Goal: Information Seeking & Learning: Learn about a topic

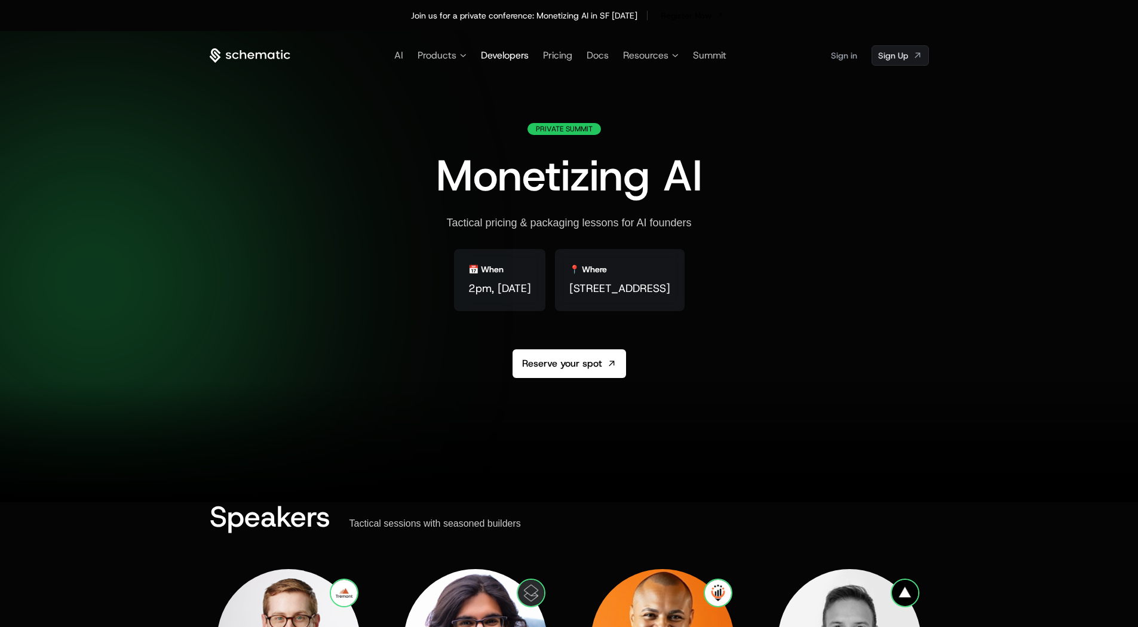
click at [494, 54] on span "Developers" at bounding box center [505, 55] width 48 height 13
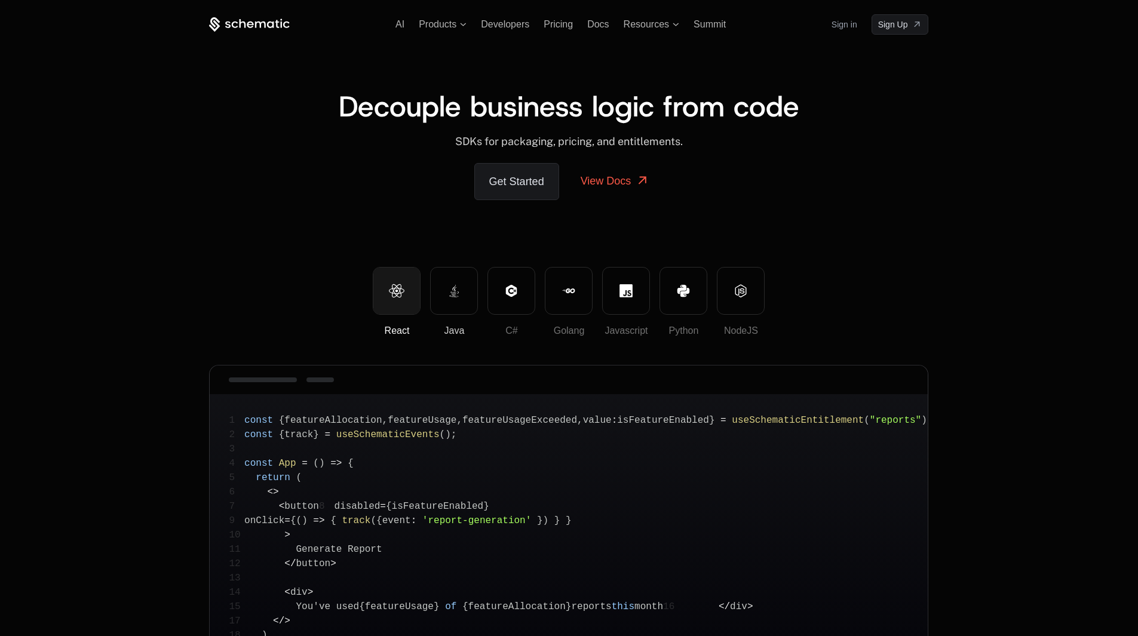
click at [457, 289] on icon at bounding box center [454, 290] width 13 height 13
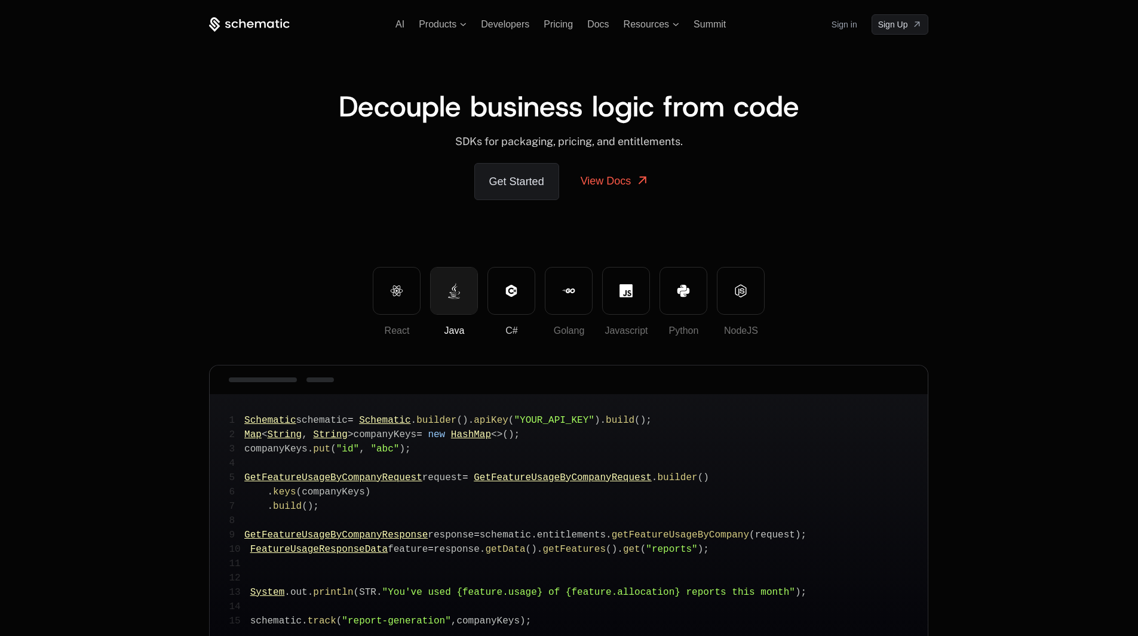
click at [499, 287] on button "C#" at bounding box center [512, 291] width 48 height 48
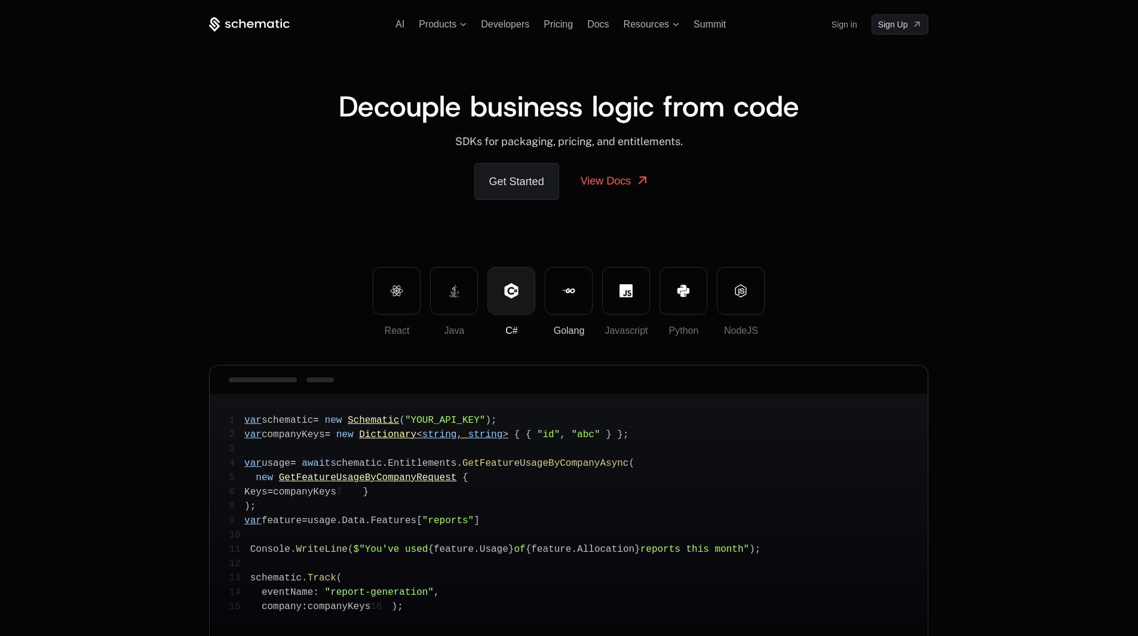
click at [558, 284] on button "Golang" at bounding box center [569, 291] width 48 height 48
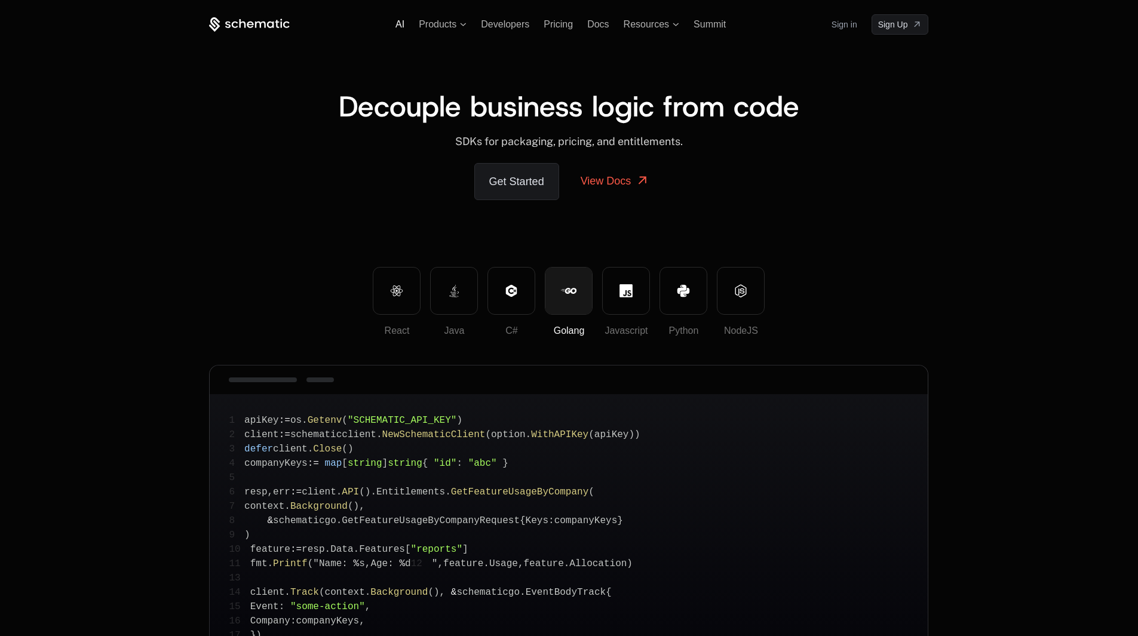
click at [396, 23] on span "AI" at bounding box center [400, 24] width 9 height 10
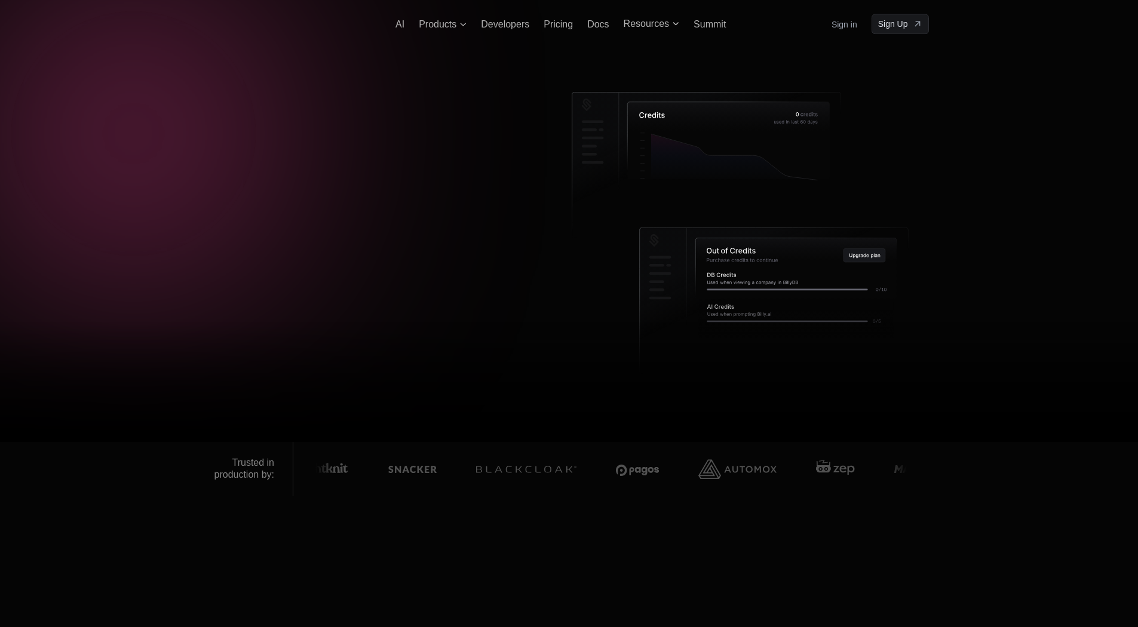
click at [247, 25] on icon at bounding box center [250, 24] width 81 height 15
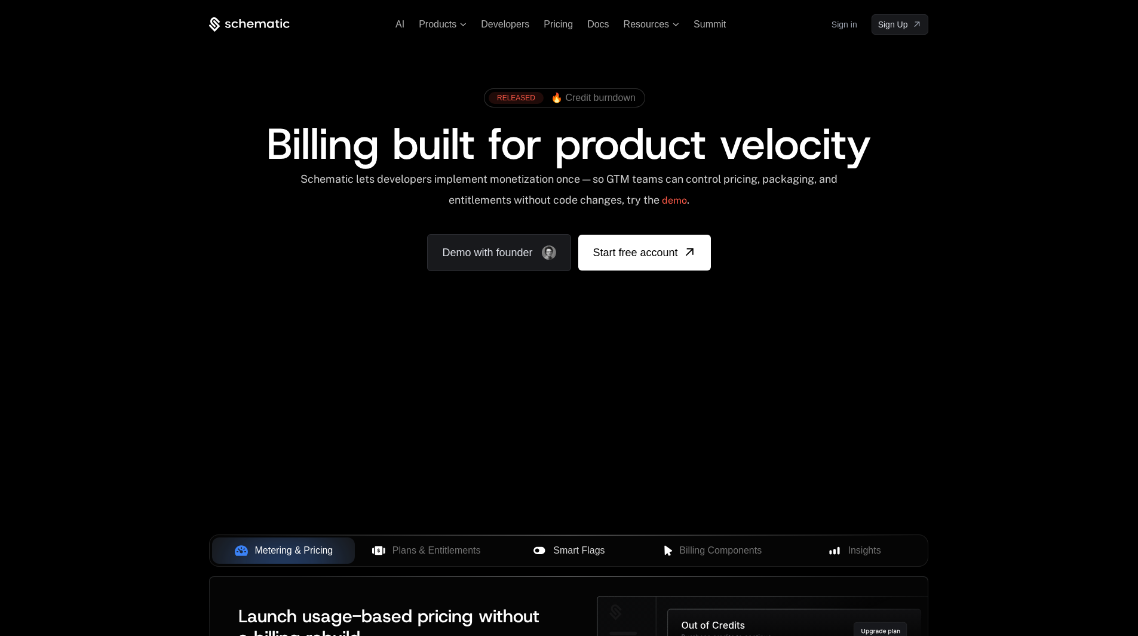
click at [548, 549] on div "Smart Flags" at bounding box center [569, 551] width 124 height 14
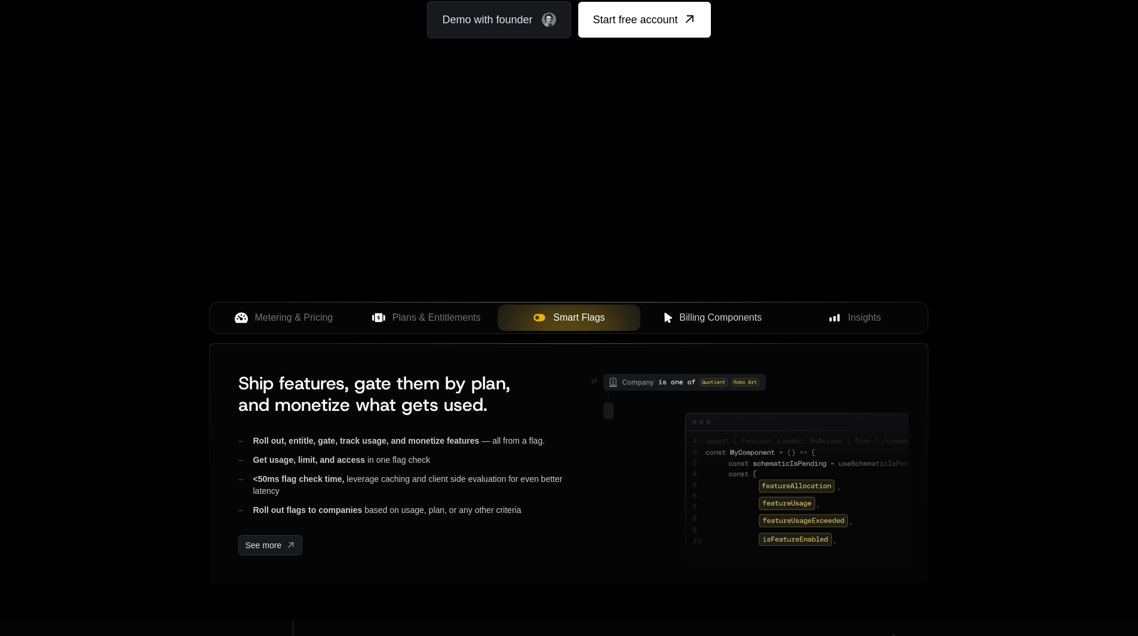
scroll to position [239, 0]
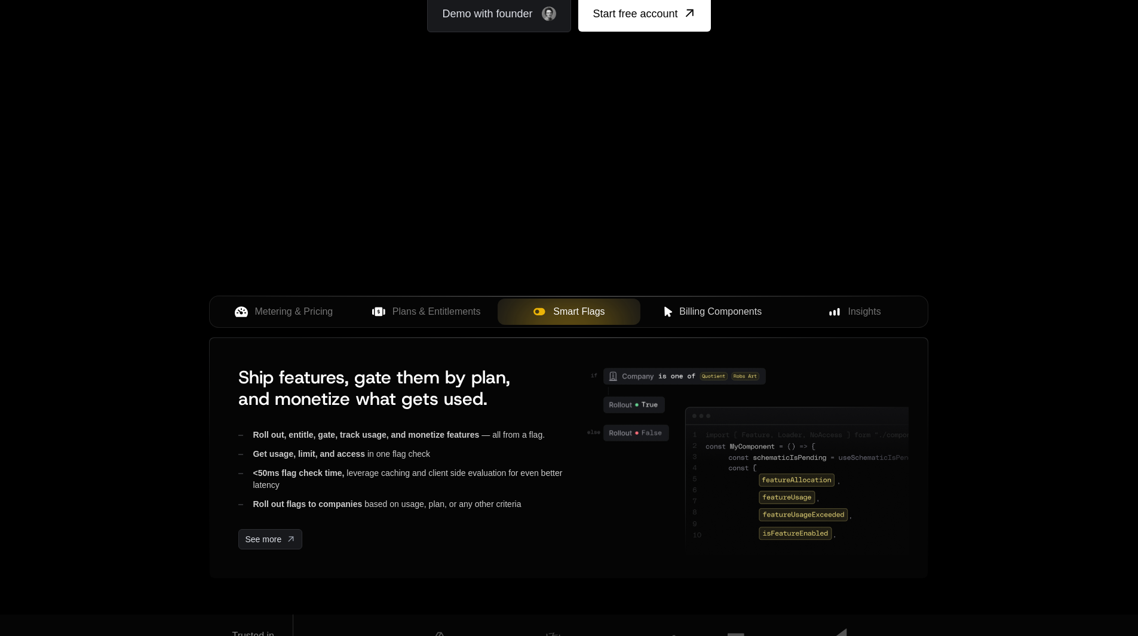
click at [682, 310] on span "Billing Components" at bounding box center [720, 312] width 82 height 14
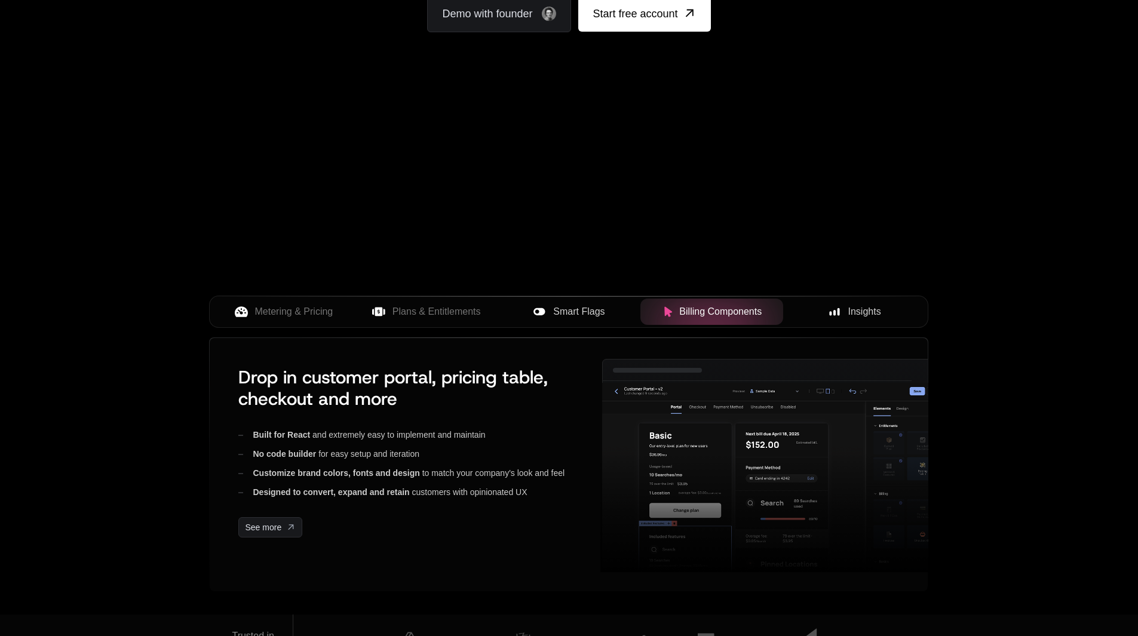
click at [815, 311] on div "Insights" at bounding box center [855, 312] width 124 height 14
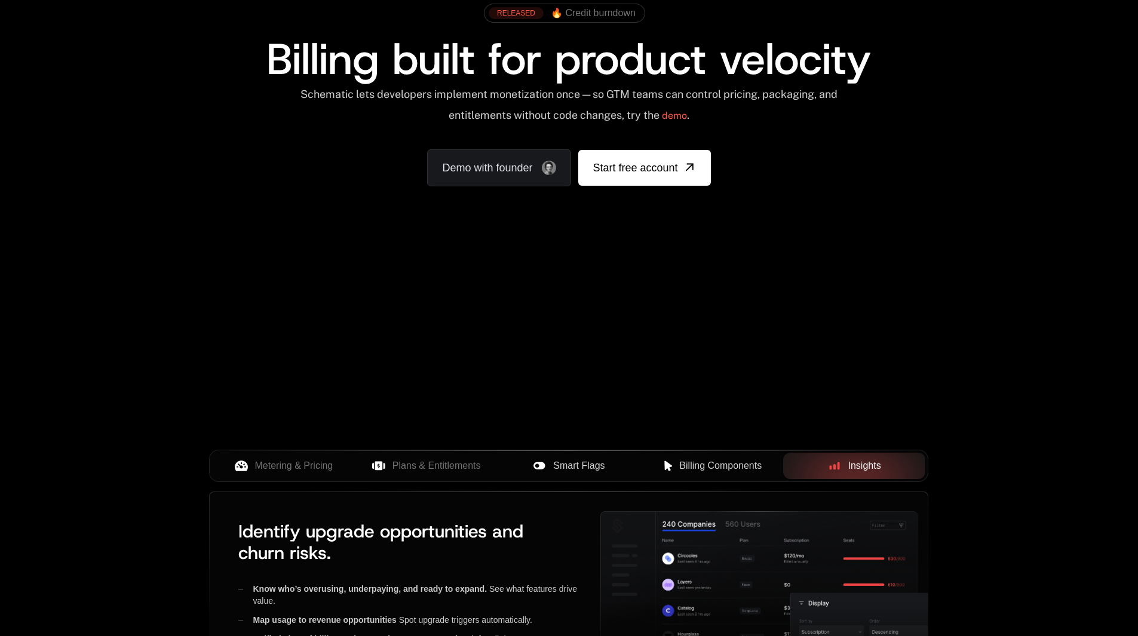
scroll to position [0, 0]
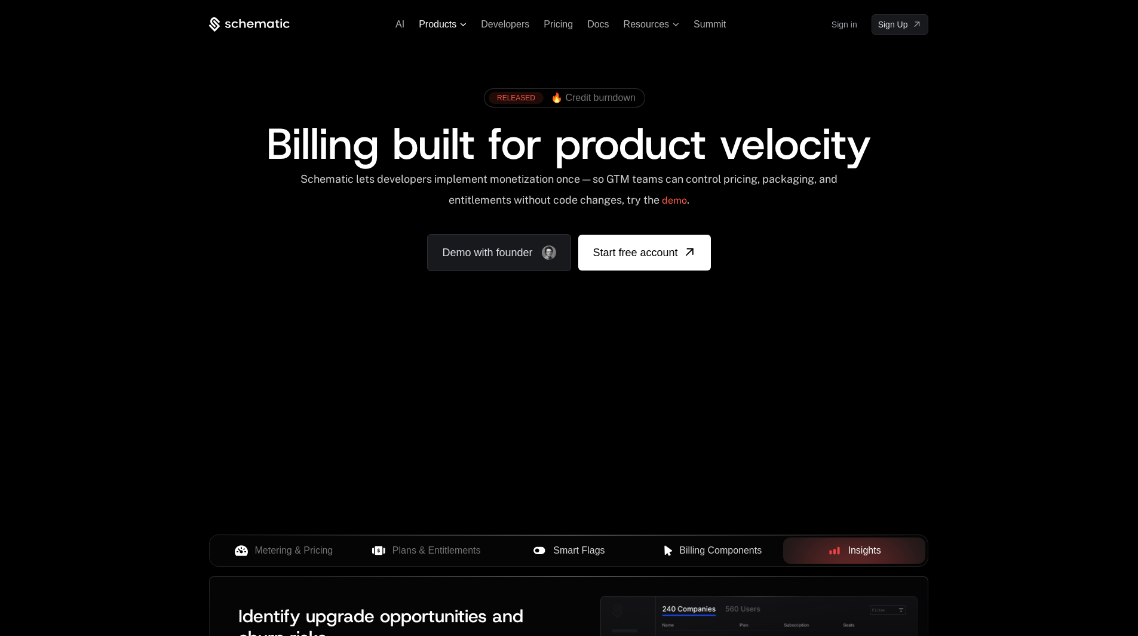
click at [462, 27] on span "Products" at bounding box center [443, 24] width 48 height 11
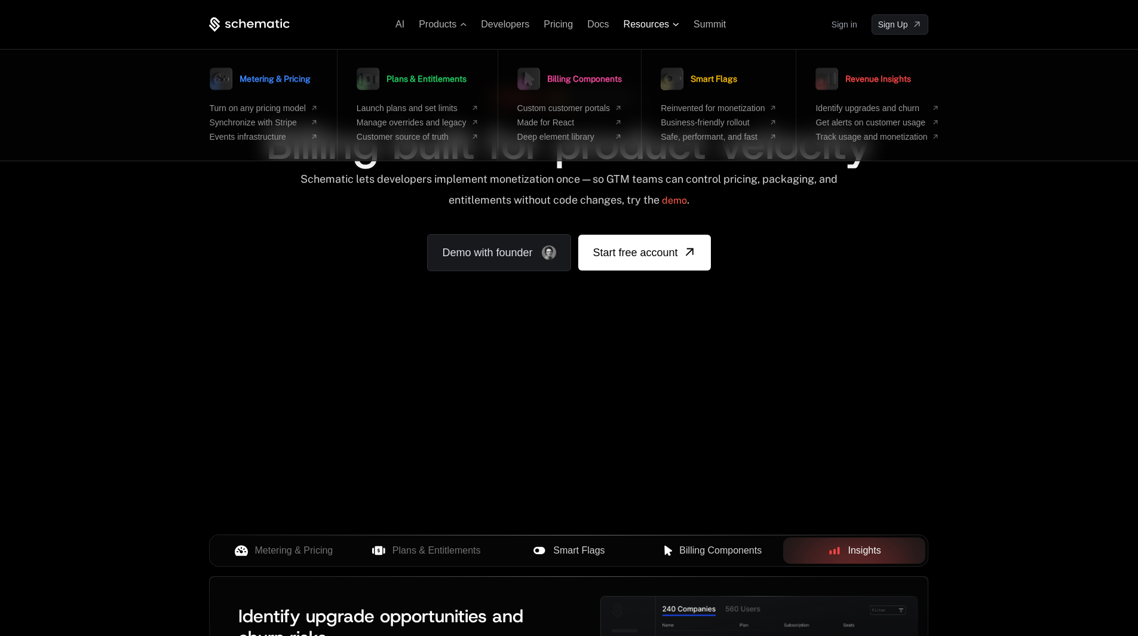
click at [656, 26] on span "Resources" at bounding box center [646, 24] width 45 height 11
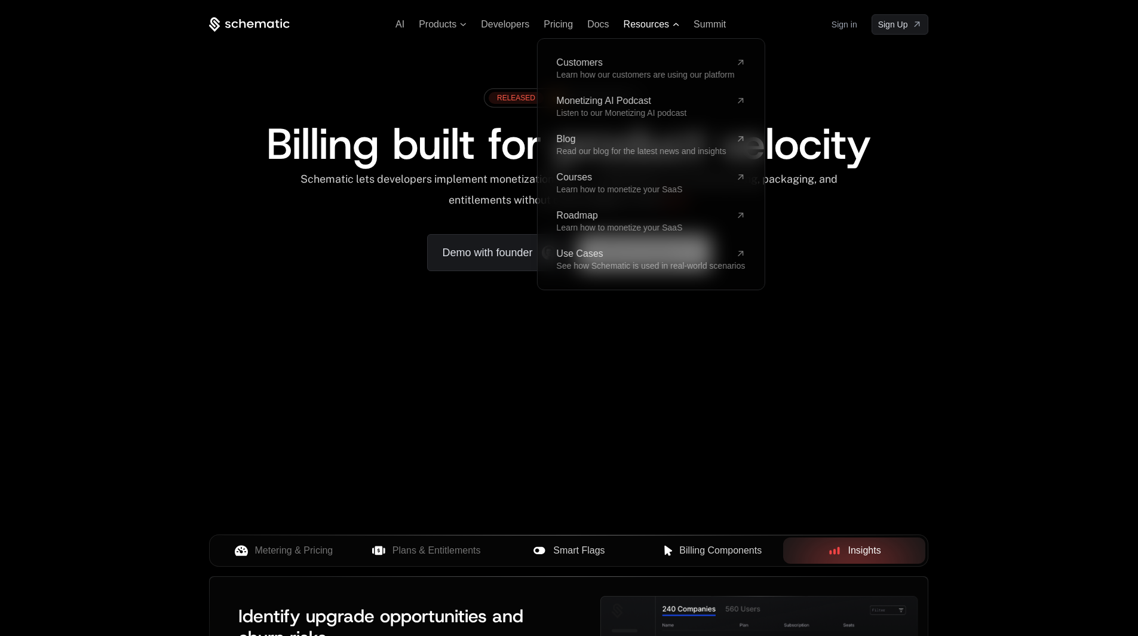
click at [656, 26] on span "Resources" at bounding box center [646, 24] width 45 height 11
